Goal: Information Seeking & Learning: Learn about a topic

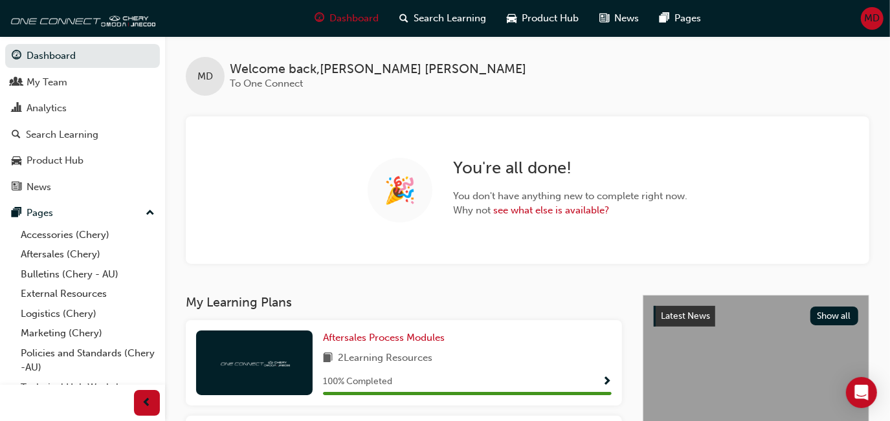
scroll to position [48, 0]
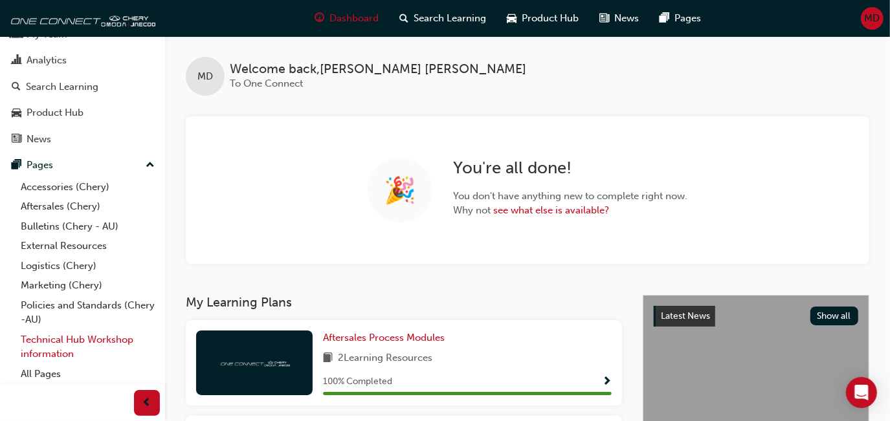
click at [30, 346] on link "Technical Hub Workshop information" at bounding box center [88, 347] width 144 height 34
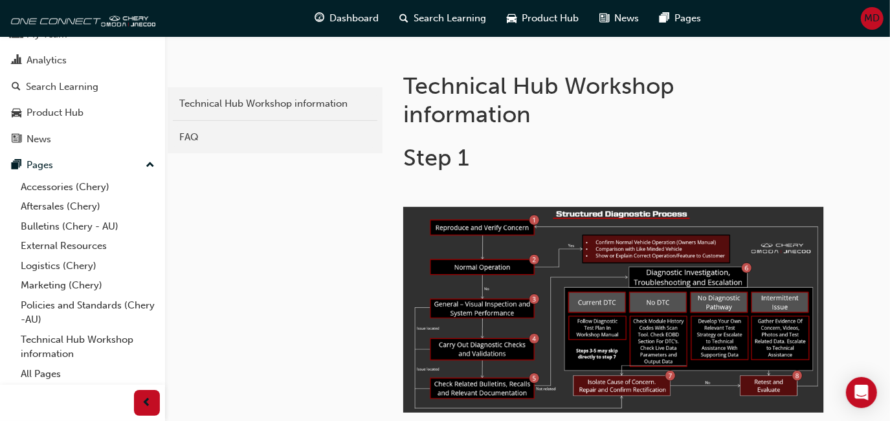
scroll to position [226, 0]
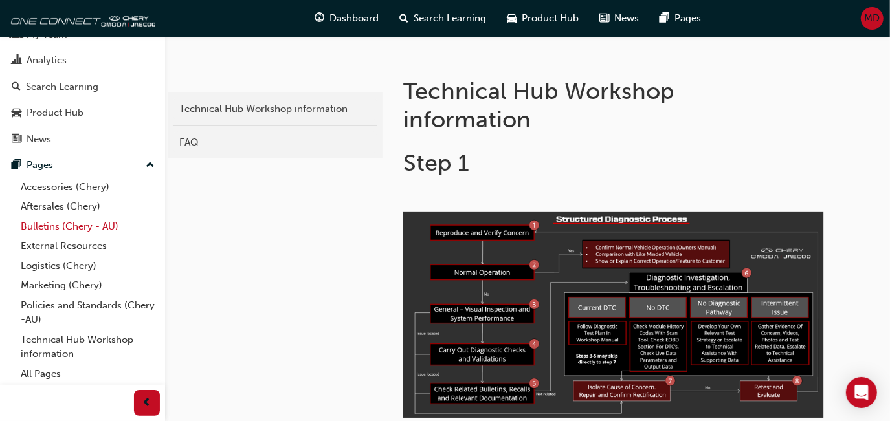
click at [49, 219] on link "Bulletins (Chery - AU)" at bounding box center [88, 227] width 144 height 20
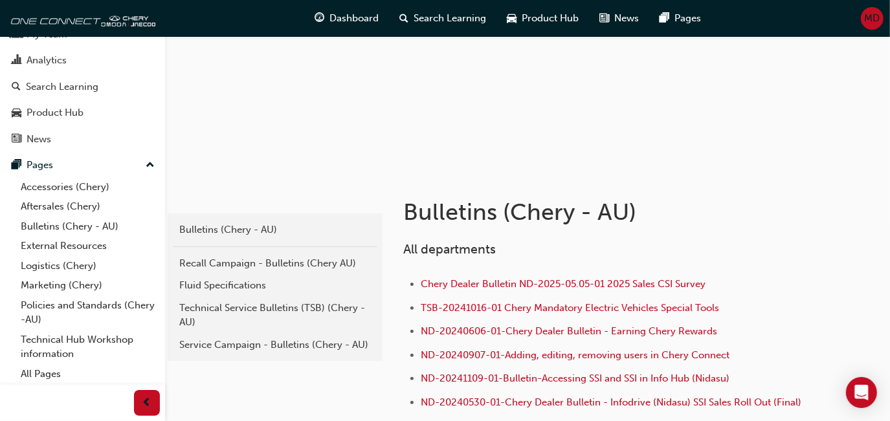
scroll to position [110, 0]
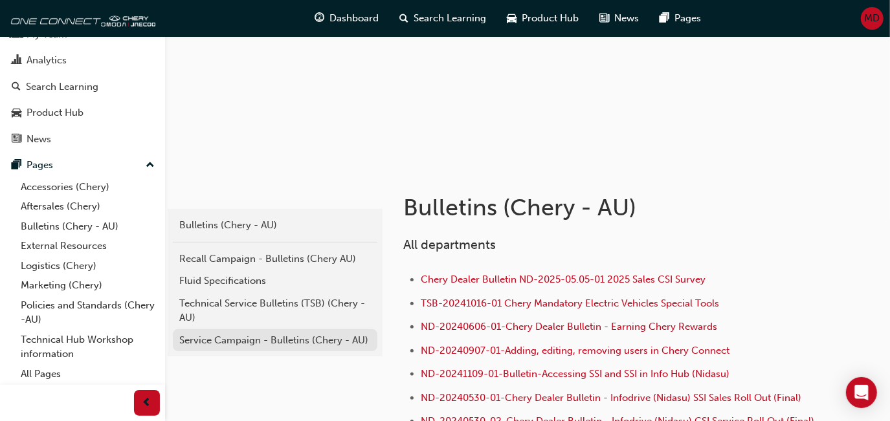
click at [317, 335] on div "Service Campaign - Bulletins (Chery - AU)" at bounding box center [275, 340] width 192 height 15
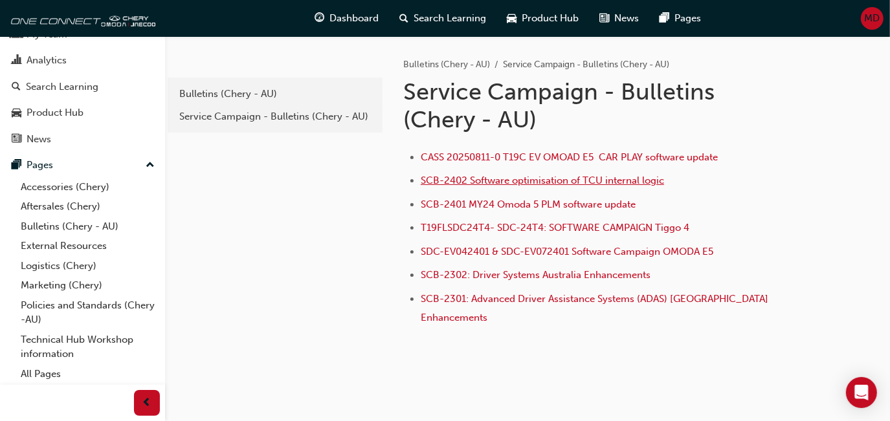
click at [504, 177] on span "SCB-2402 Software optimisation of TCU internal logic" at bounding box center [542, 181] width 243 height 12
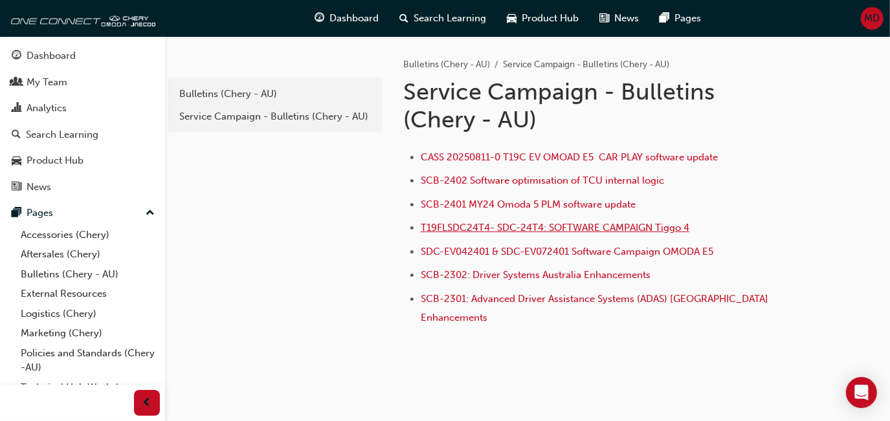
click at [554, 231] on span "T19FLSDC24T4- SDC-24T4: SOFTWARE CAMPAIGN Tiggo 4" at bounding box center [555, 228] width 269 height 12
click at [486, 182] on span "SCB-2402 Software optimisation of TCU internal logic" at bounding box center [542, 181] width 243 height 12
